Goal: Task Accomplishment & Management: Manage account settings

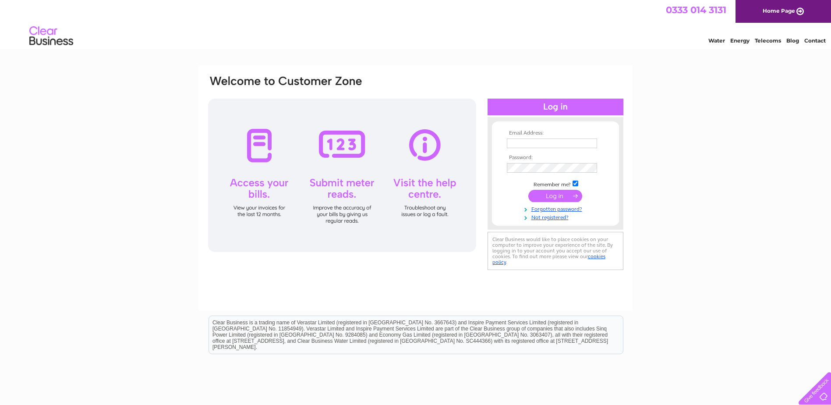
type input "[PERSON_NAME][EMAIL_ADDRESS][DOMAIN_NAME]"
click at [549, 195] on input "submit" at bounding box center [556, 196] width 54 height 12
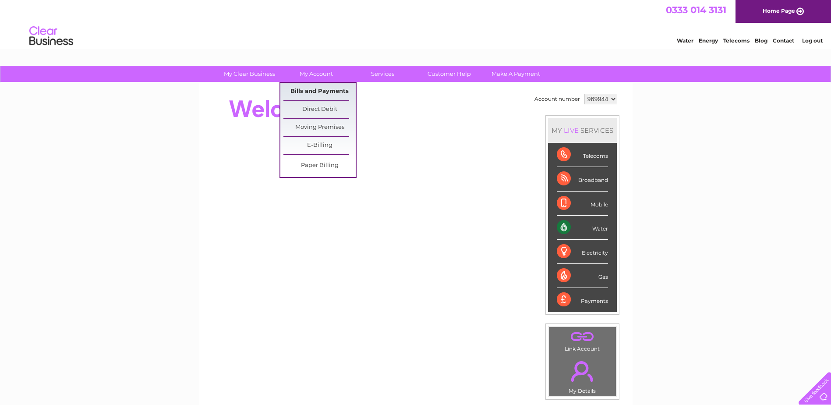
click at [316, 93] on link "Bills and Payments" at bounding box center [320, 92] width 72 height 18
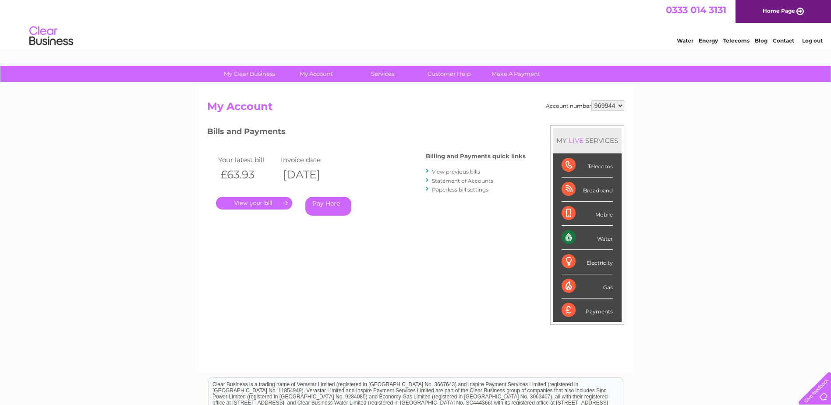
click at [254, 198] on link "." at bounding box center [254, 203] width 76 height 13
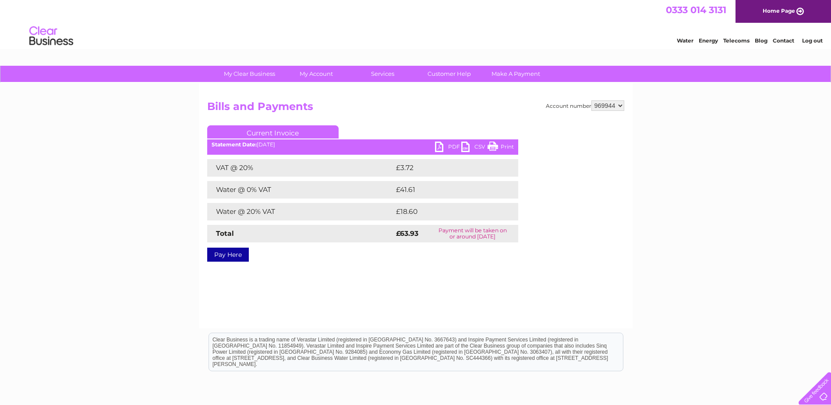
click at [441, 144] on link "PDF" at bounding box center [448, 148] width 26 height 13
